Goal: Task Accomplishment & Management: Manage account settings

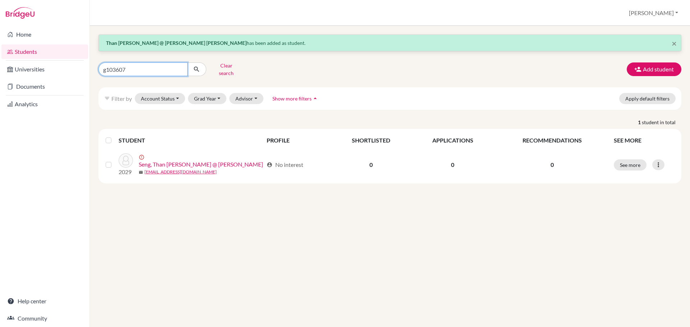
click at [161, 68] on input "g103607" at bounding box center [142, 70] width 89 height 14
type input "[PERSON_NAME]"
click button "submit" at bounding box center [196, 70] width 19 height 14
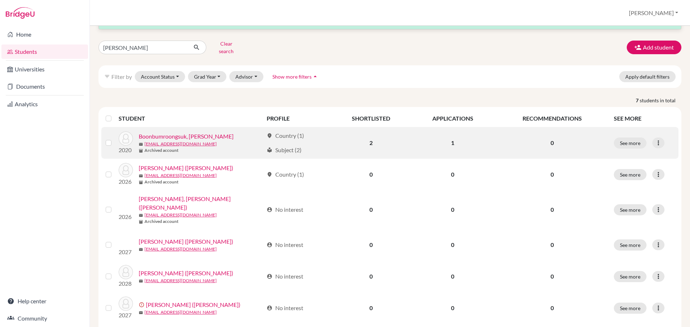
scroll to position [58, 0]
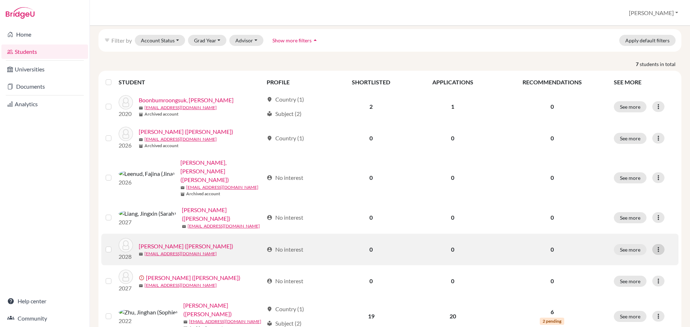
click at [655, 246] on icon at bounding box center [658, 249] width 7 height 7
click at [628, 268] on button "Reset Password" at bounding box center [621, 272] width 57 height 12
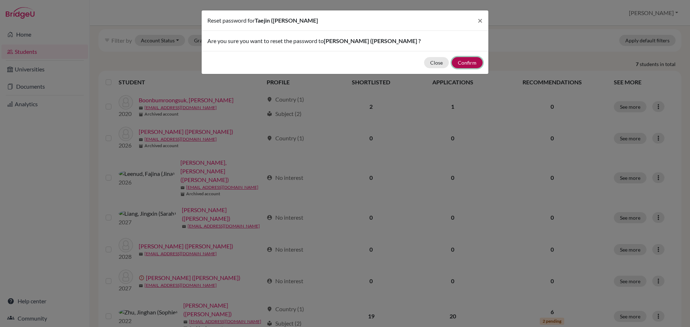
click at [465, 60] on button "Confirm" at bounding box center [467, 62] width 31 height 11
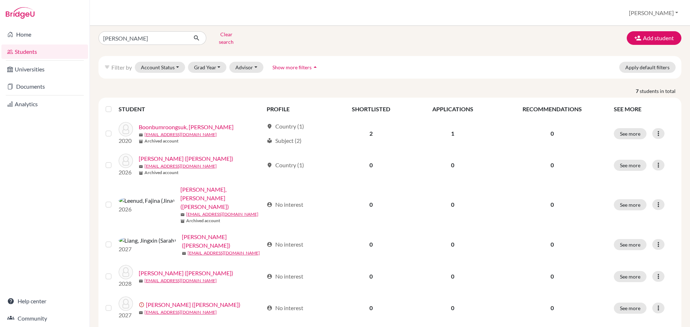
scroll to position [0, 0]
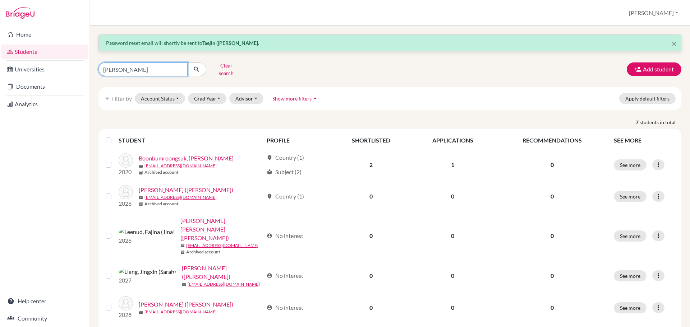
click at [148, 65] on input "[PERSON_NAME]" at bounding box center [142, 70] width 89 height 14
type input "linux"
click button "submit" at bounding box center [196, 70] width 19 height 14
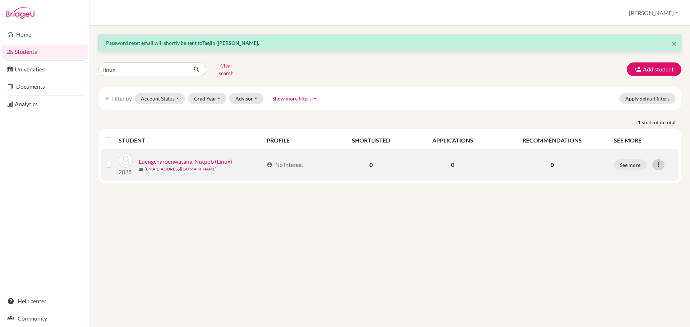
click at [658, 161] on icon at bounding box center [658, 164] width 7 height 7
click at [638, 197] on button "Reset Password" at bounding box center [627, 203] width 57 height 12
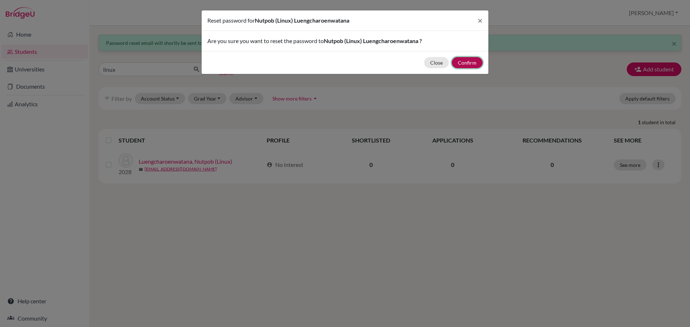
click at [473, 64] on button "Confirm" at bounding box center [467, 62] width 31 height 11
